Goal: Task Accomplishment & Management: Complete application form

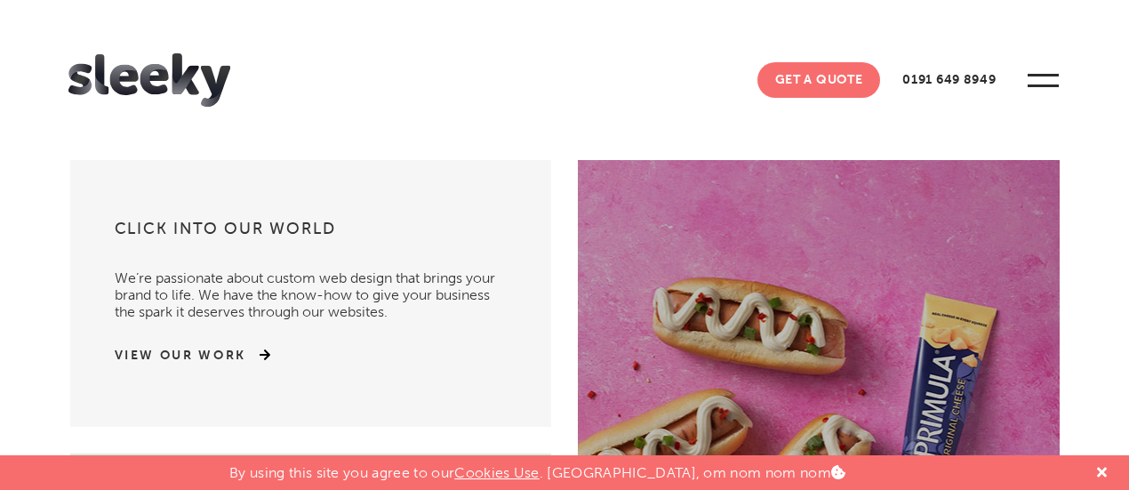
click at [832, 87] on link "Get A Quote" at bounding box center [819, 80] width 124 height 36
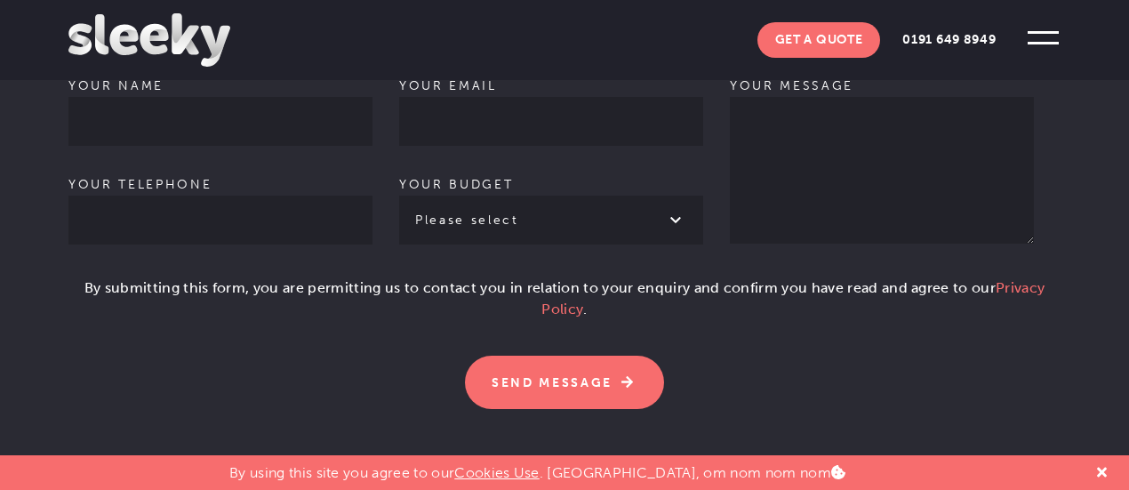
scroll to position [1244, 0]
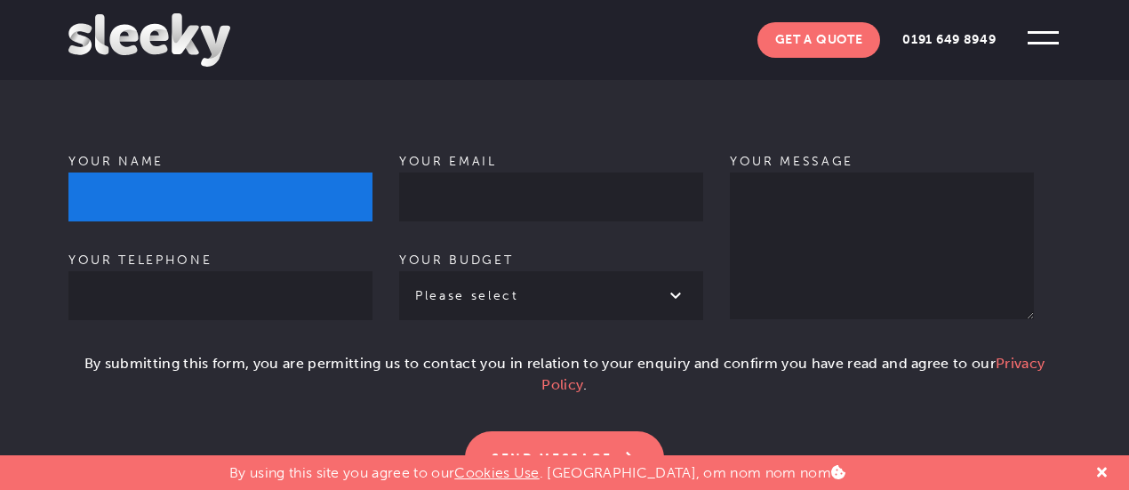
click at [164, 172] on input "Your name" at bounding box center [220, 196] width 304 height 49
type input "Sakil Saikh"
type input "09933406998"
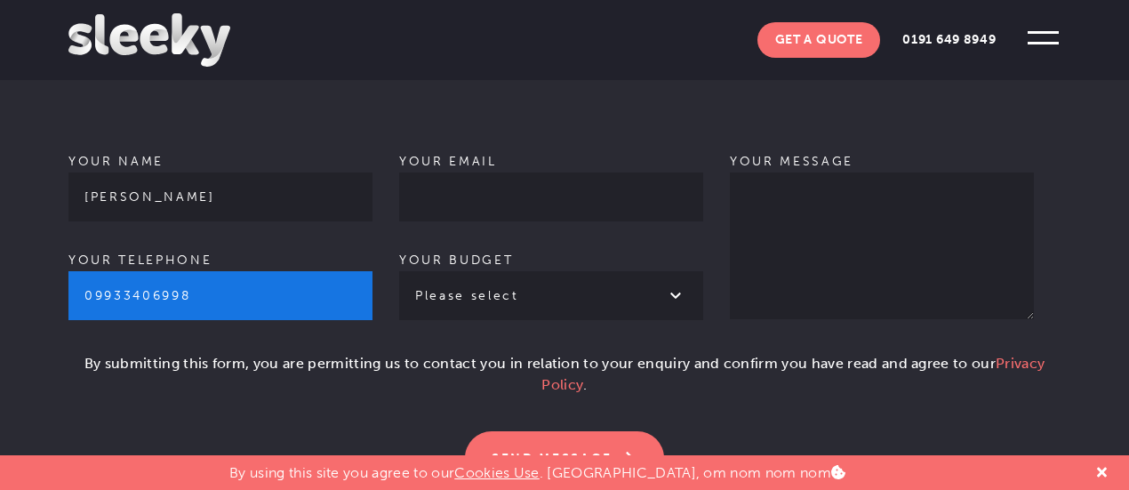
type input "sakil.digitallinkbuilding@gmail.com"
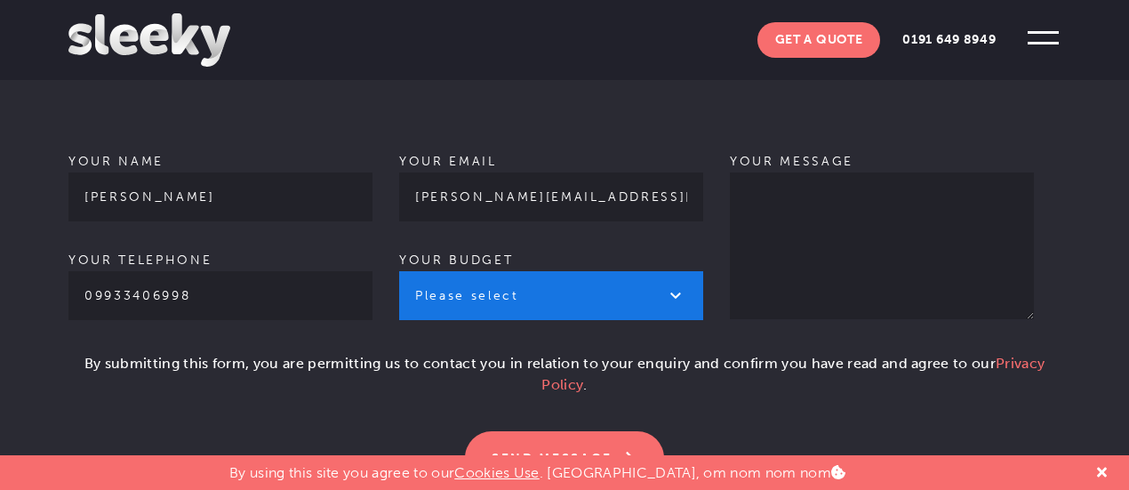
click at [459, 287] on select "Please select £1k - £2k £2k - £3k £3k - £4k £4k - £5k £5k - £10k More than £10k" at bounding box center [551, 295] width 304 height 49
select select "£1k - £2k"
click at [399, 271] on select "Please select £1k - £2k £2k - £3k £3k - £4k £4k - £5k £5k - £10k More than £10k" at bounding box center [551, 295] width 304 height 49
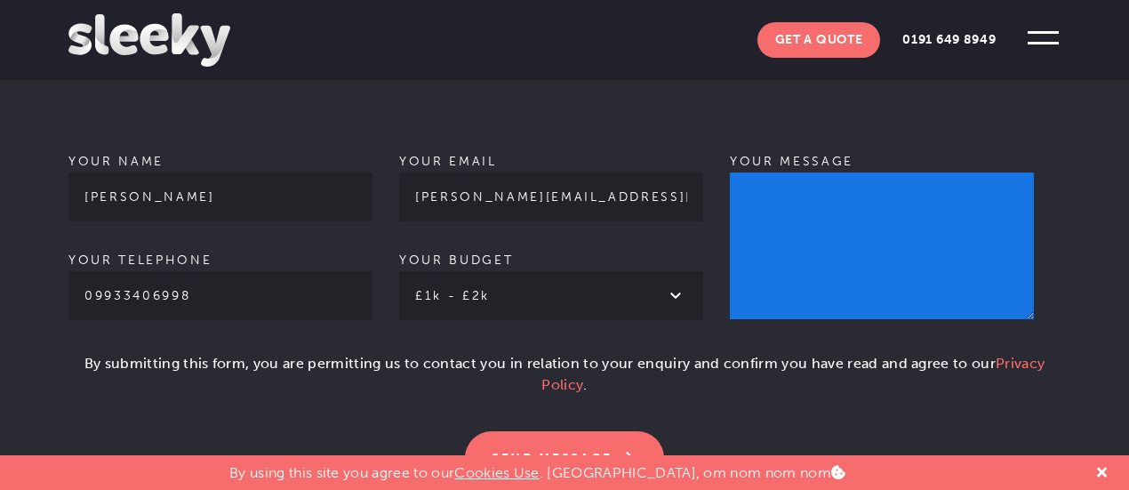
click at [883, 207] on textarea "Your message" at bounding box center [882, 245] width 304 height 147
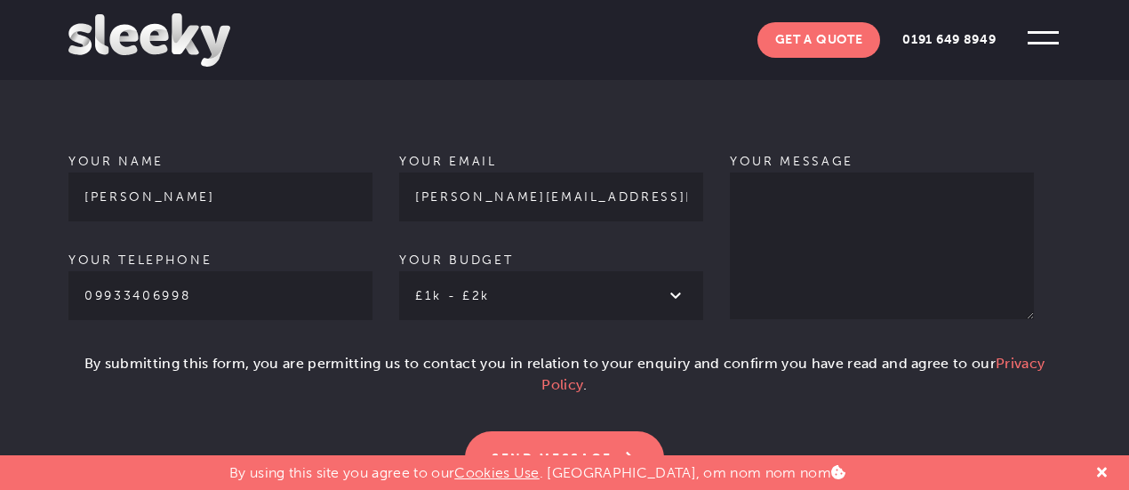
click at [371, 410] on p "Please leave this field empty. Send Message" at bounding box center [564, 447] width 992 height 75
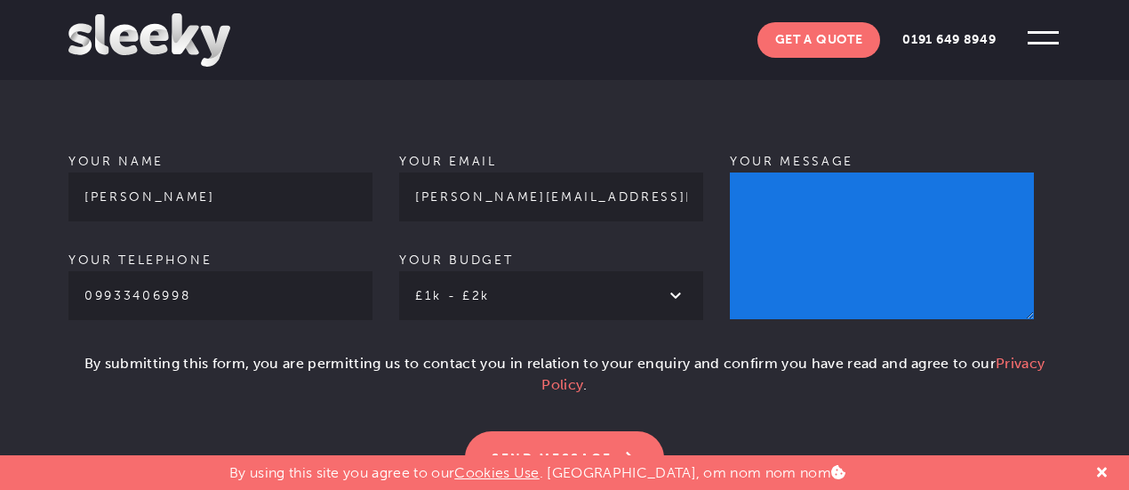
paste textarea "Hey, If you need high DA, DR, UR, Traffic sites then I can send you. I'm a blog…"
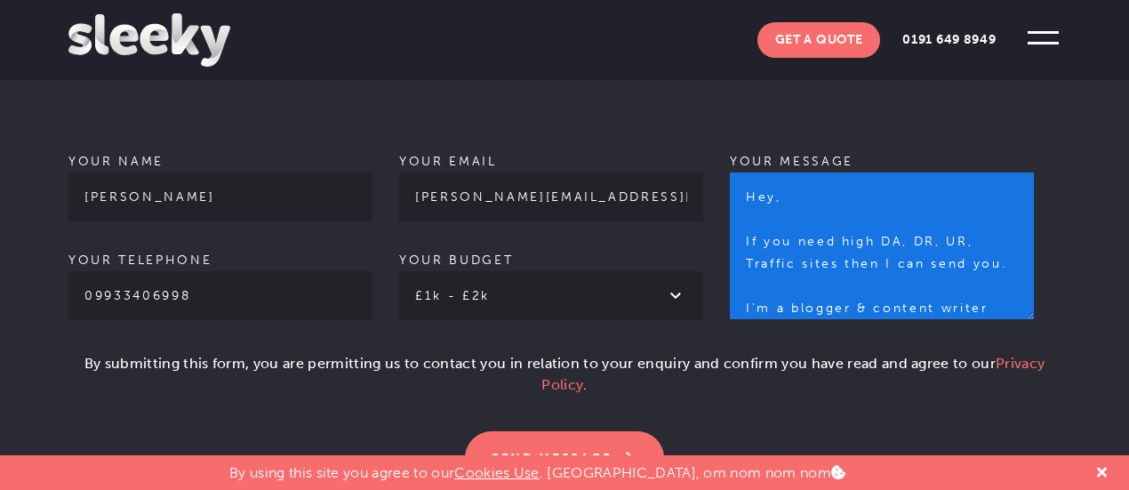
scroll to position [152, 0]
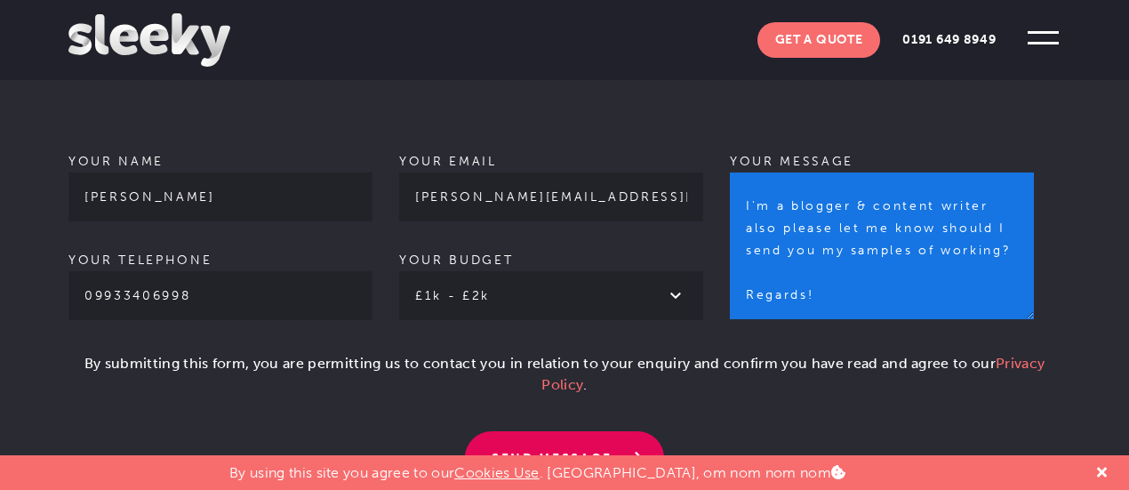
type textarea "Hey, If you need high DA, DR, UR, Traffic sites then I can send you. I'm a blog…"
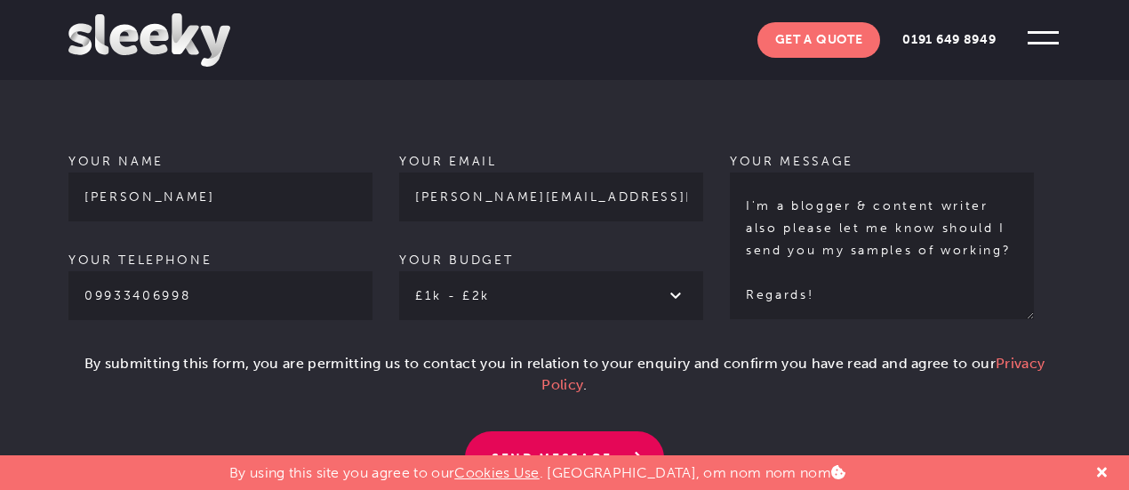
click at [595, 431] on input "Send Message" at bounding box center [564, 457] width 199 height 53
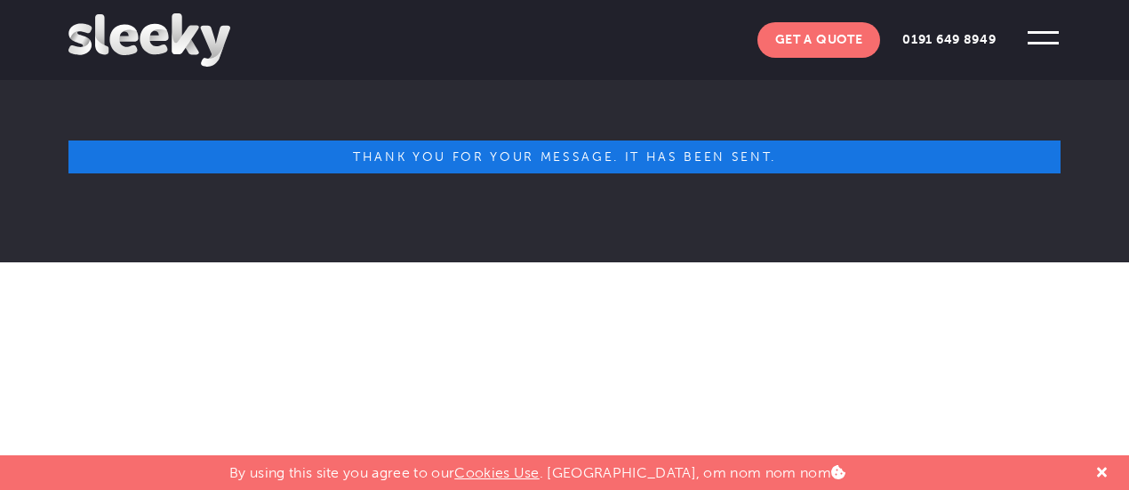
scroll to position [1155, 0]
